Goal: Check status: Check status

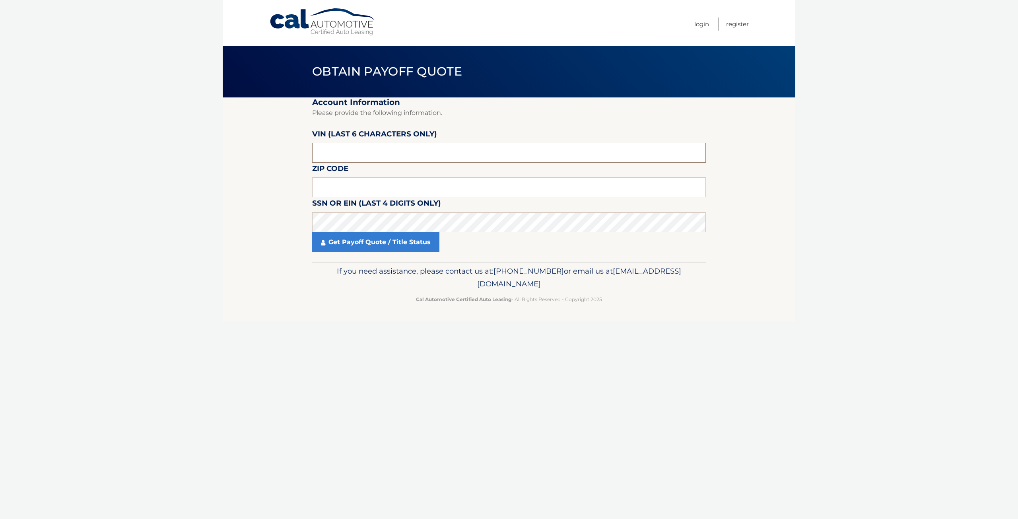
click at [347, 154] on input "text" at bounding box center [509, 153] width 394 height 20
type input "395054"
click at [346, 185] on input "text" at bounding box center [509, 187] width 394 height 20
type input "11780"
click at [374, 246] on link "Get Payoff Quote / Title Status" at bounding box center [375, 242] width 127 height 20
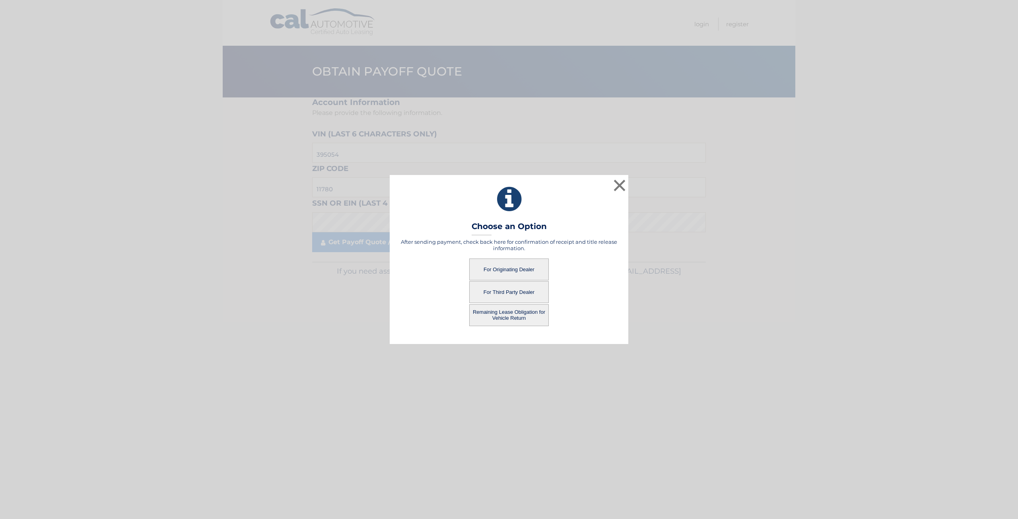
click at [511, 270] on button "For Originating Dealer" at bounding box center [509, 270] width 80 height 22
click at [516, 271] on button "For Originating Dealer" at bounding box center [509, 270] width 80 height 22
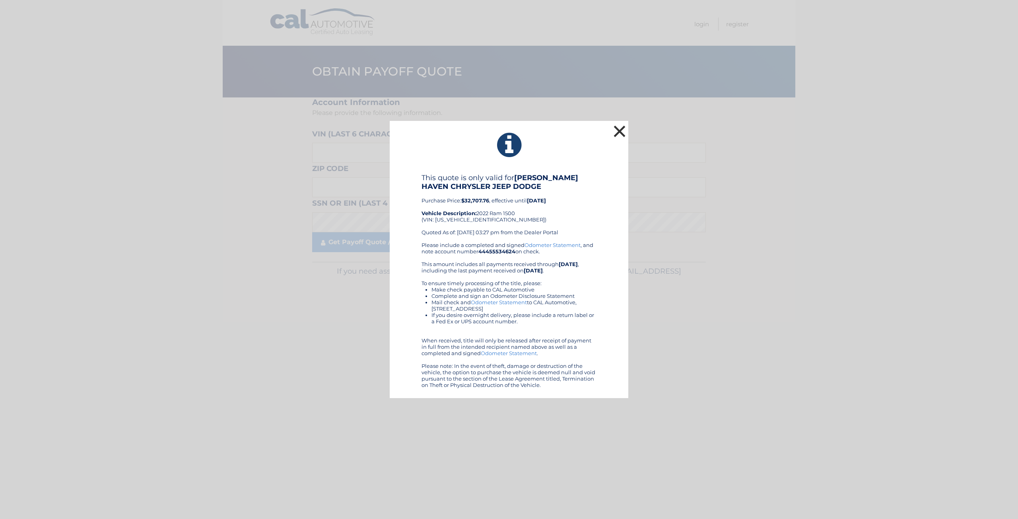
click at [612, 133] on button "×" at bounding box center [620, 131] width 16 height 16
